Goal: Use online tool/utility: Utilize a website feature to perform a specific function

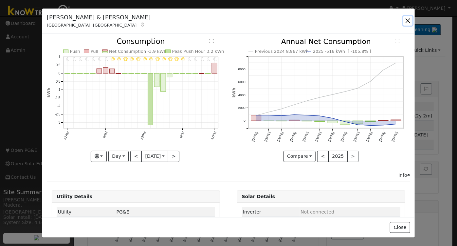
click at [409, 21] on button "button" at bounding box center [408, 20] width 9 height 9
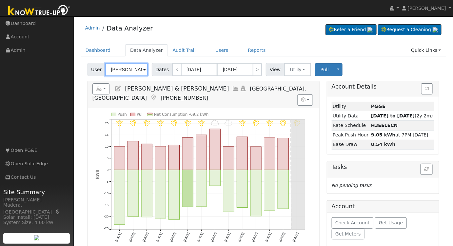
click at [121, 71] on input "David & Jan Banks" at bounding box center [126, 69] width 43 height 13
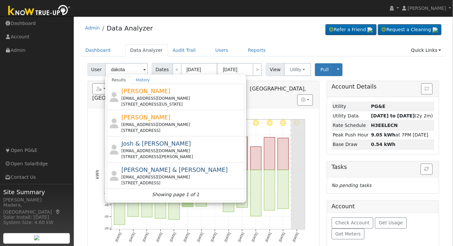
click at [170, 123] on div "[EMAIL_ADDRESS][DOMAIN_NAME]" at bounding box center [182, 125] width 122 height 6
type input "[PERSON_NAME]"
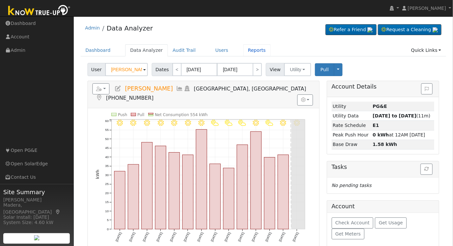
click at [243, 50] on link "Reports" at bounding box center [257, 50] width 28 height 12
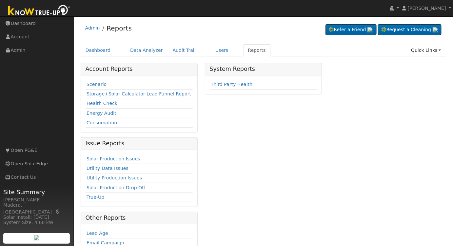
click at [93, 84] on link "Scenario" at bounding box center [96, 84] width 20 height 5
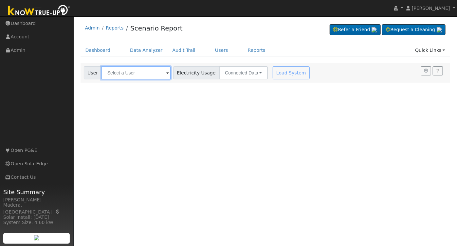
drag, startPoint x: 133, startPoint y: 75, endPoint x: 150, endPoint y: 84, distance: 19.0
click at [133, 75] on input "text" at bounding box center [136, 72] width 69 height 13
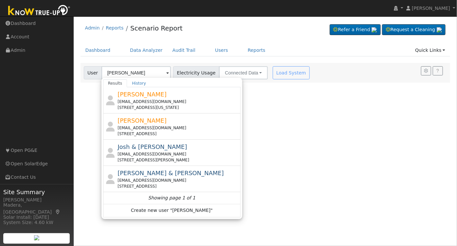
click at [180, 122] on div "[PERSON_NAME] [EMAIL_ADDRESS][DOMAIN_NAME] [STREET_ADDRESS]" at bounding box center [179, 126] width 122 height 21
type input "[PERSON_NAME]"
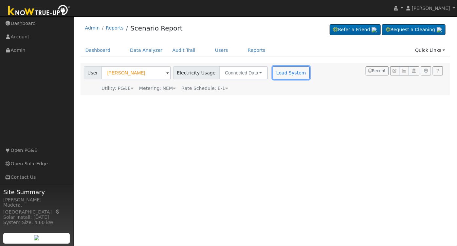
click at [278, 69] on button "Load System" at bounding box center [291, 72] width 37 height 13
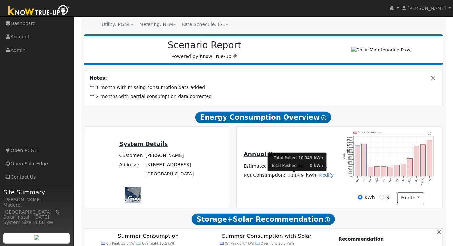
scroll to position [241, 0]
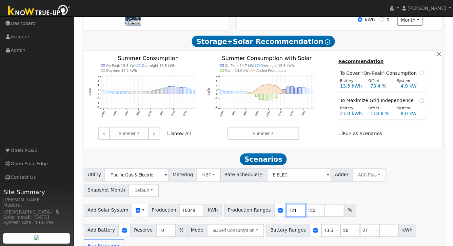
drag, startPoint x: 284, startPoint y: 212, endPoint x: 261, endPoint y: 213, distance: 22.6
click at [286, 213] on input "121" at bounding box center [296, 210] width 20 height 13
drag, startPoint x: 283, startPoint y: 212, endPoint x: 243, endPoint y: 208, distance: 40.5
click at [243, 208] on div "Production Ranges 121 130 %" at bounding box center [290, 210] width 132 height 13
type input "112"
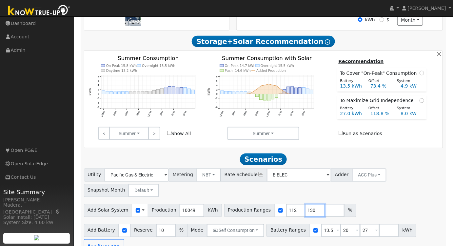
drag, startPoint x: 304, startPoint y: 211, endPoint x: 257, endPoint y: 209, distance: 46.9
click at [257, 209] on div "Production Ranges 112 130 %" at bounding box center [290, 210] width 132 height 13
drag, startPoint x: 323, startPoint y: 233, endPoint x: 287, endPoint y: 239, distance: 35.8
click at [287, 237] on div "Battery Ranges 13.5 Overrides Reserve % Mode None None Self Consumption Peak Sa…" at bounding box center [341, 230] width 150 height 13
drag, startPoint x: 339, startPoint y: 231, endPoint x: 295, endPoint y: 237, distance: 44.1
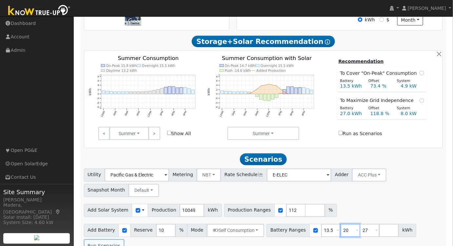
click at [295, 237] on div "Battery Ranges 13.5 Overrides Reserve % Mode None None Self Consumption Peak Sa…" at bounding box center [341, 230] width 150 height 13
type input "15"
drag, startPoint x: 357, startPoint y: 233, endPoint x: 300, endPoint y: 232, distance: 56.7
click at [300, 232] on div "Battery Ranges 13.5 Overrides Reserve % Mode None None Self Consumption Peak Sa…" at bounding box center [341, 230] width 150 height 13
type input "20"
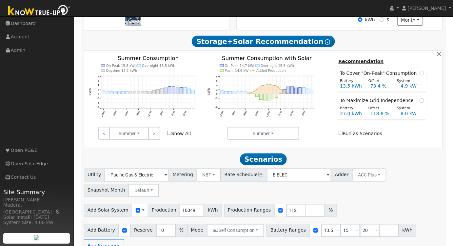
click at [384, 206] on div "Add Solar System Use CSV Data Production 10049 kWh Production Ranges 112 %" at bounding box center [263, 208] width 361 height 15
click at [124, 239] on button "Run Scenarios" at bounding box center [104, 245] width 40 height 13
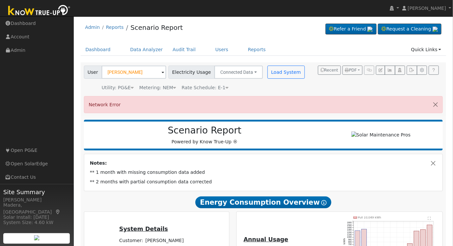
scroll to position [0, 0]
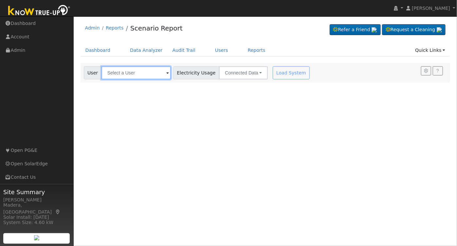
click at [154, 77] on input "text" at bounding box center [136, 72] width 69 height 13
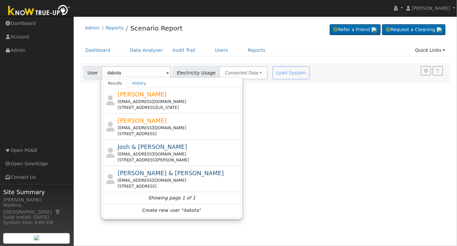
click at [175, 122] on div "[PERSON_NAME] [EMAIL_ADDRESS][DOMAIN_NAME] [STREET_ADDRESS]" at bounding box center [179, 126] width 122 height 21
type input "[PERSON_NAME]"
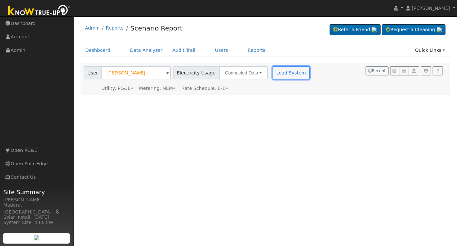
click at [283, 75] on button "Load System" at bounding box center [291, 72] width 37 height 13
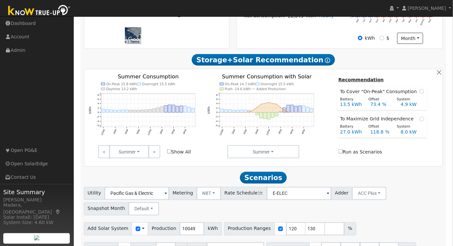
scroll to position [241, 0]
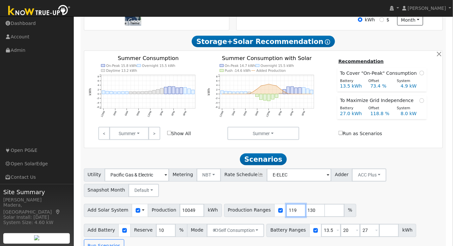
click at [286, 213] on input "119" at bounding box center [296, 210] width 20 height 13
click at [287, 213] on input "118" at bounding box center [296, 210] width 20 height 13
click at [287, 213] on input "117" at bounding box center [296, 210] width 20 height 13
click at [287, 213] on input "116" at bounding box center [296, 210] width 20 height 13
click at [287, 213] on input "115" at bounding box center [296, 210] width 20 height 13
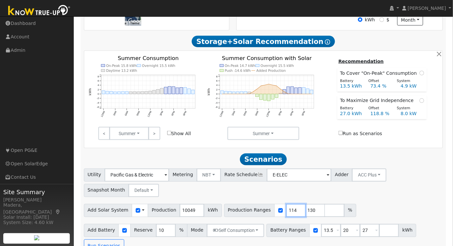
click at [287, 213] on input "114" at bounding box center [296, 210] width 20 height 13
click at [287, 213] on input "113" at bounding box center [296, 210] width 20 height 13
type input "112"
click at [286, 213] on input "112" at bounding box center [296, 210] width 20 height 13
drag, startPoint x: 301, startPoint y: 213, endPoint x: 273, endPoint y: 207, distance: 28.7
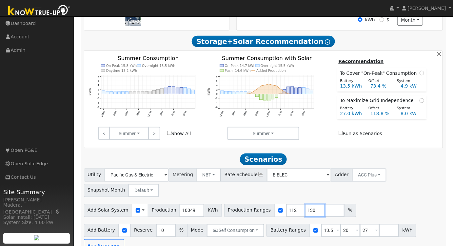
click at [273, 207] on div "Production Ranges 112 130 %" at bounding box center [290, 210] width 132 height 13
drag, startPoint x: 380, startPoint y: 197, endPoint x: 375, endPoint y: 200, distance: 5.7
click at [380, 197] on div "Utility Pacific Gas & Electric Metering NBT NEM NBT Rate Schedule E-ELEC Adder …" at bounding box center [263, 181] width 361 height 31
drag, startPoint x: 338, startPoint y: 232, endPoint x: 298, endPoint y: 232, distance: 39.6
click at [298, 232] on div "Battery Ranges 13.5 Overrides Reserve % Mode None None Self Consumption Peak Sa…" at bounding box center [341, 230] width 150 height 13
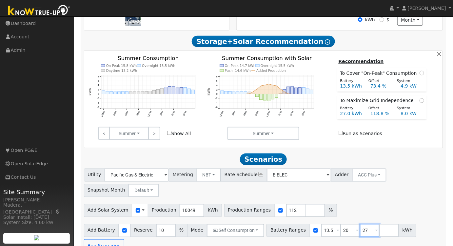
drag, startPoint x: 356, startPoint y: 230, endPoint x: 331, endPoint y: 230, distance: 25.5
click at [331, 230] on div "Battery Ranges 13.5 Overrides Reserve % Mode None None Self Consumption Peak Sa…" at bounding box center [341, 230] width 150 height 13
type input "15"
type input "20"
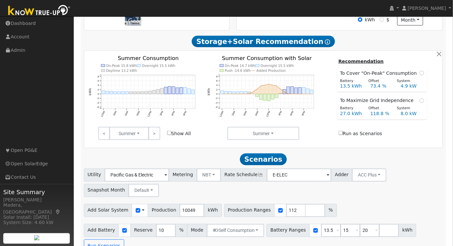
click at [371, 206] on div "Add Solar System Use CSV Data Production 10049 kWh Production Ranges 112 %" at bounding box center [263, 208] width 361 height 15
click at [229, 232] on button "Self Consumption" at bounding box center [235, 230] width 57 height 13
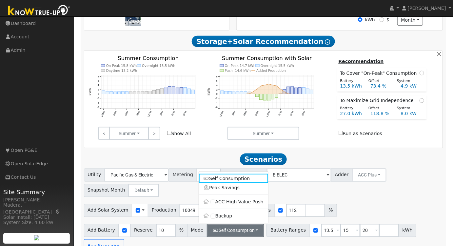
drag, startPoint x: 359, startPoint y: 206, endPoint x: 316, endPoint y: 214, distance: 43.8
click at [360, 206] on div "Add Solar System Use CSV Data Production 10049 kWh Production Ranges 112 %" at bounding box center [263, 208] width 361 height 15
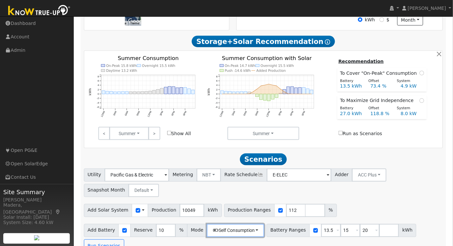
click at [241, 230] on button "Self Consumption" at bounding box center [235, 230] width 57 height 13
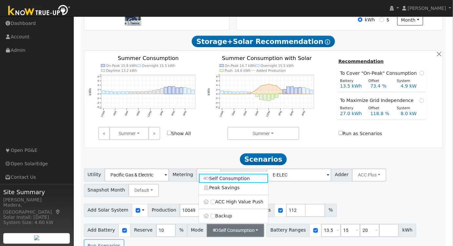
click at [372, 152] on div "Scenario Report Powered by Know True-Up ® Notes: ** 1 month with missing consum…" at bounding box center [264, 55] width 366 height 402
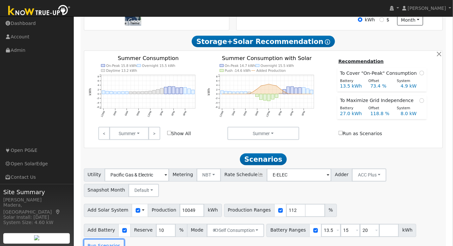
click at [124, 239] on button "Run Scenarios" at bounding box center [104, 245] width 40 height 13
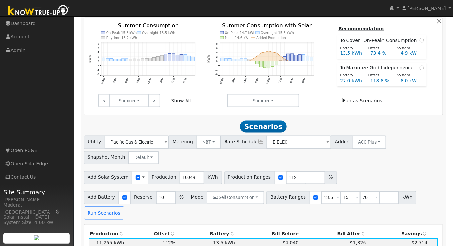
scroll to position [317, 0]
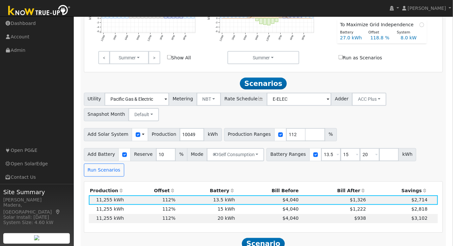
click at [204, 205] on td "15 kWh" at bounding box center [207, 209] width 60 height 9
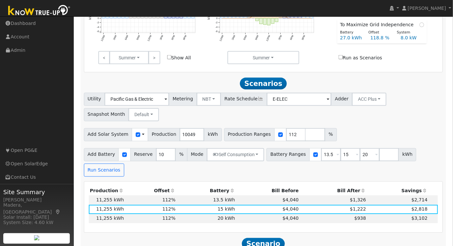
click at [199, 195] on td "13.5 kWh" at bounding box center [207, 199] width 60 height 9
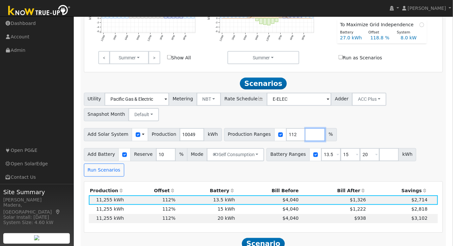
click at [305, 138] on input "number" at bounding box center [315, 134] width 20 height 13
type input "113"
click at [287, 136] on input "113" at bounding box center [296, 134] width 20 height 13
click at [305, 136] on input "number" at bounding box center [315, 134] width 20 height 13
type input "109"
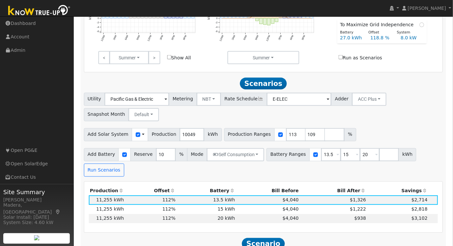
type input "109"
click at [378, 128] on div "Utility Pacific Gas & Electric Metering NBT NEM NBT Rate Schedule E-ELEC Adder …" at bounding box center [263, 135] width 366 height 84
click at [124, 163] on button "Run Scenarios" at bounding box center [104, 169] width 40 height 13
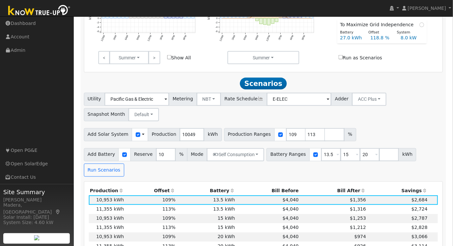
scroll to position [377, 0]
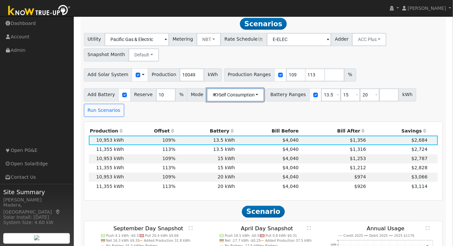
click at [223, 97] on button "Self Consumption" at bounding box center [235, 94] width 57 height 13
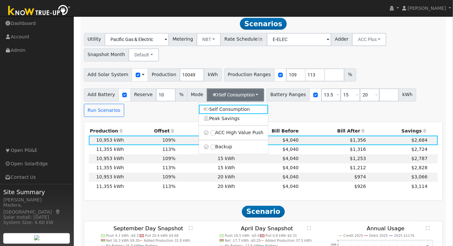
click at [384, 52] on div "Utility Pacific Gas & Electric Metering NBT NEM NBT Rate Schedule E-ELEC Adder …" at bounding box center [263, 46] width 361 height 31
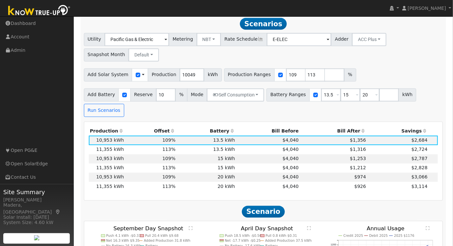
click at [247, 182] on td "$4,040" at bounding box center [268, 186] width 64 height 9
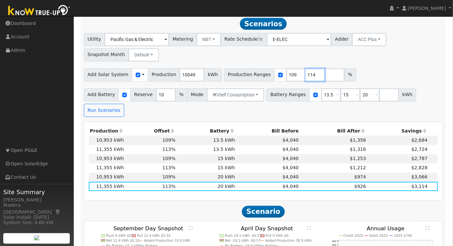
type input "114"
click at [306, 76] on input "114" at bounding box center [315, 74] width 20 height 13
click at [367, 67] on div "Utility Pacific Gas & Electric Metering NBT NEM NBT Rate Schedule E-ELEC Adder …" at bounding box center [263, 75] width 366 height 84
drag, startPoint x: 322, startPoint y: 95, endPoint x: 219, endPoint y: 89, distance: 103.4
click at [221, 89] on div "Add Battery Reserve 10 % Mode Self Consumption Self Consumption Peak Savings AC…" at bounding box center [263, 101] width 361 height 31
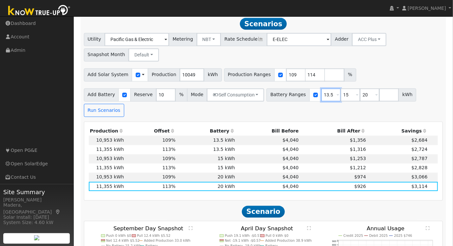
type input "15"
type input "20"
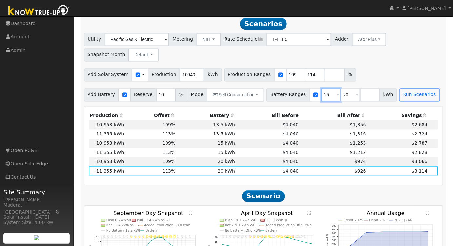
type input "15"
click at [399, 99] on button "Run Scenarios" at bounding box center [419, 94] width 40 height 13
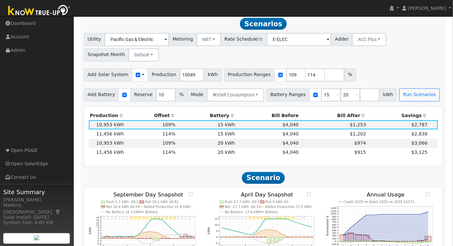
click at [250, 155] on td "$4,040" at bounding box center [268, 152] width 64 height 9
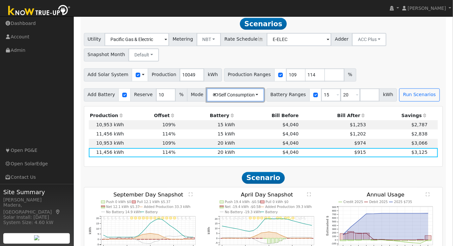
click at [243, 97] on button "Self Consumption" at bounding box center [235, 94] width 57 height 13
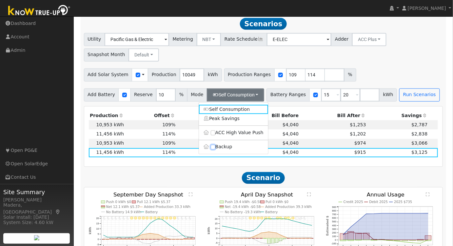
click at [213, 149] on input "Backup" at bounding box center [213, 147] width 5 height 5
checkbox input "true"
type input "20"
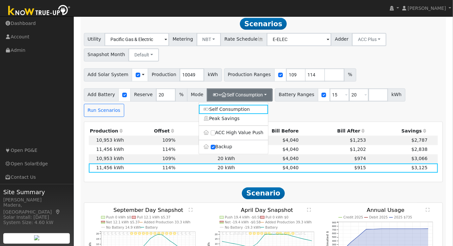
click at [394, 57] on div "Utility Pacific Gas & Electric Metering NBT NEM NBT Rate Schedule E-ELEC Adder …" at bounding box center [263, 46] width 361 height 31
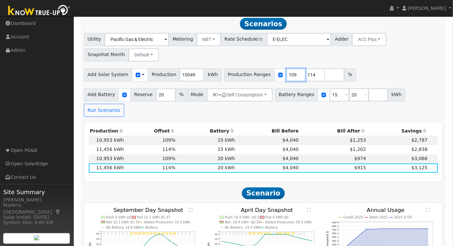
drag, startPoint x: 281, startPoint y: 78, endPoint x: 244, endPoint y: 91, distance: 39.8
click at [244, 91] on div "Utility Pacific Gas & Electric Metering NBT NEM NBT Rate Schedule E-ELEC Adder …" at bounding box center [263, 75] width 366 height 84
type input "114"
drag, startPoint x: 329, startPoint y: 96, endPoint x: 267, endPoint y: 96, distance: 61.2
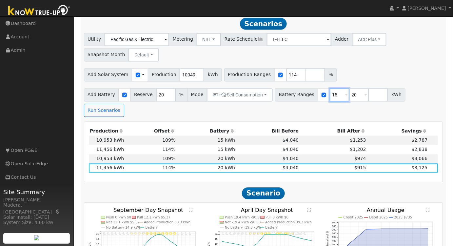
click at [275, 96] on div "Battery Ranges 15 Overrides Reserve % Mode None None Self Consumption Peak Savi…" at bounding box center [340, 94] width 130 height 13
type input "20"
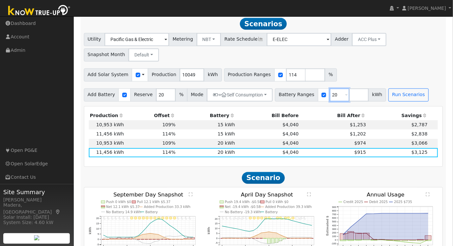
type input "20"
click at [393, 94] on button "Run Scenarios" at bounding box center [408, 94] width 40 height 13
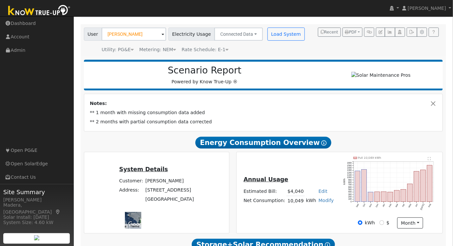
scroll to position [0, 0]
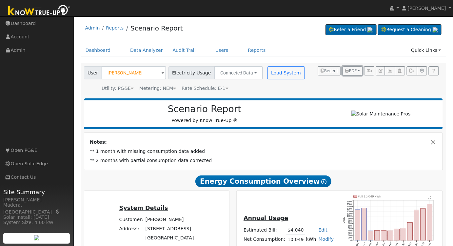
click at [354, 71] on span "PDF" at bounding box center [351, 70] width 12 height 5
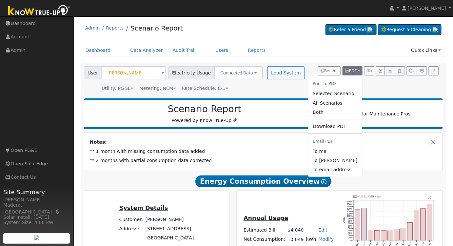
drag, startPoint x: 341, startPoint y: 93, endPoint x: 173, endPoint y: 102, distance: 168.3
click at [341, 93] on link "Selected Scenario" at bounding box center [335, 93] width 54 height 9
